Goal: Communication & Community: Answer question/provide support

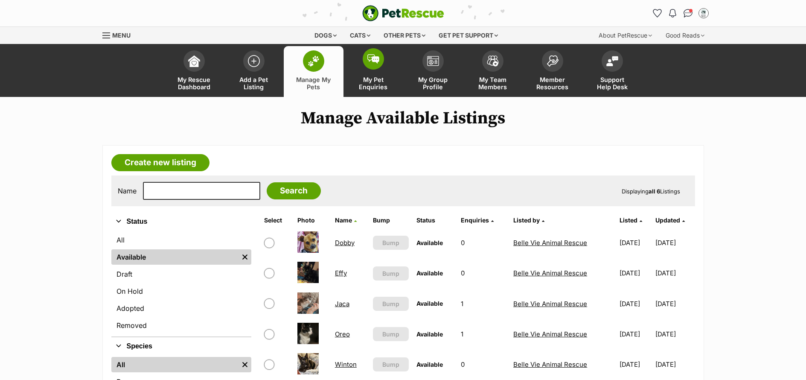
click at [382, 94] on link "My Pet Enquiries" at bounding box center [374, 71] width 60 height 51
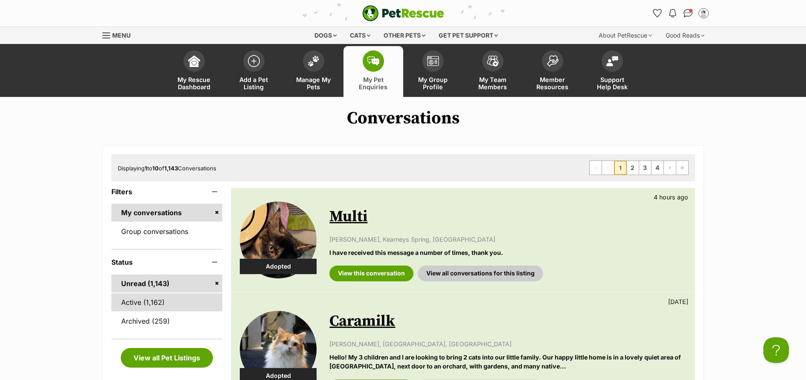
click at [158, 299] on link "Active (1,162)" at bounding box center [166, 302] width 111 height 18
click at [151, 292] on link "Unread (1,143)" at bounding box center [166, 283] width 111 height 18
click at [147, 301] on link "Active (1,162)" at bounding box center [166, 302] width 111 height 18
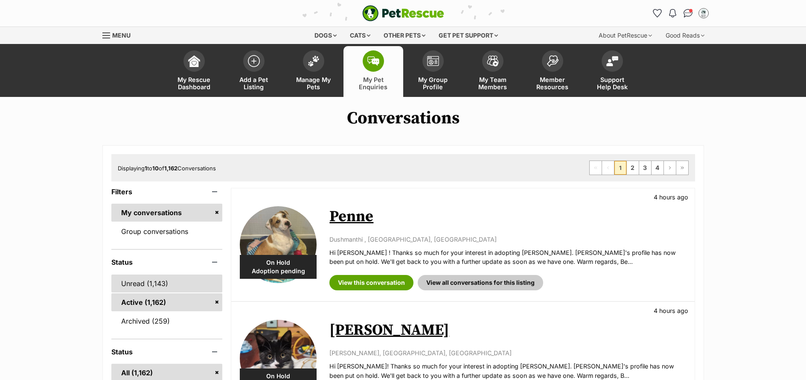
click at [131, 289] on link "Unread (1,143)" at bounding box center [166, 283] width 111 height 18
